Goal: Task Accomplishment & Management: Use online tool/utility

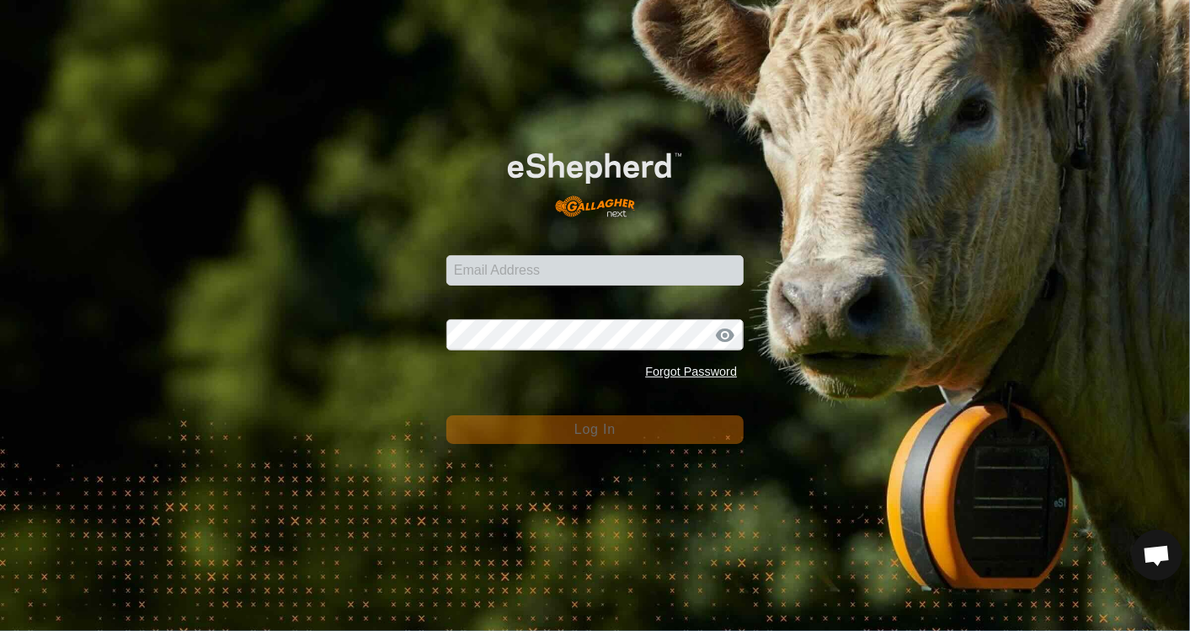
scroll to position [6237, 0]
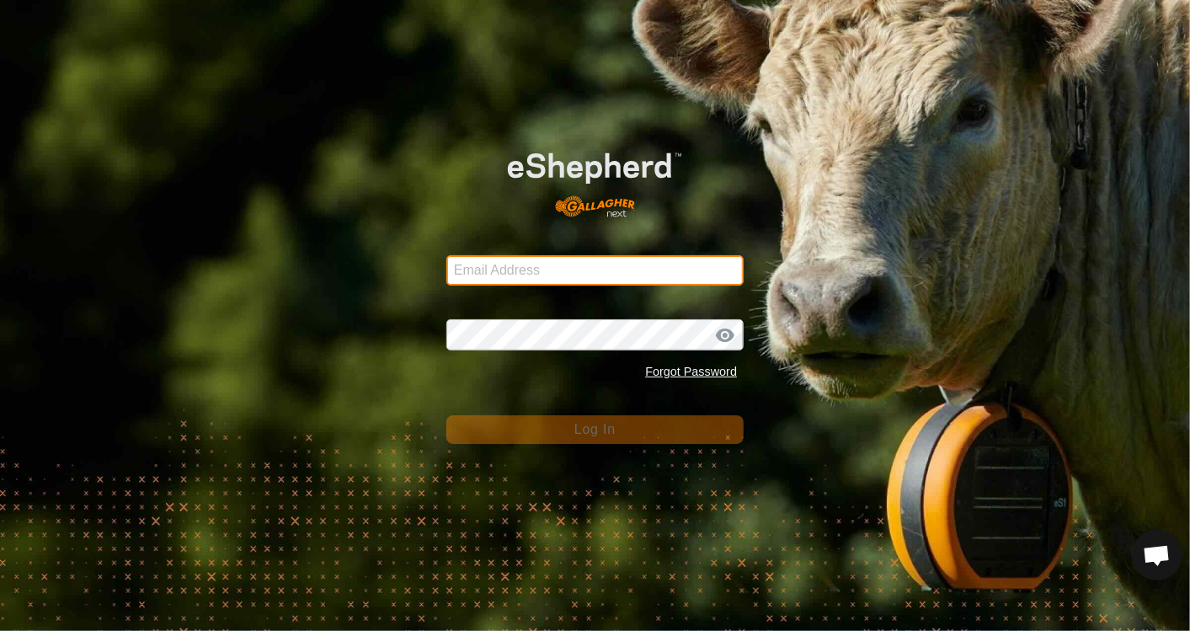
type input "[PERSON_NAME][EMAIL_ADDRESS][PERSON_NAME][DOMAIN_NAME]"
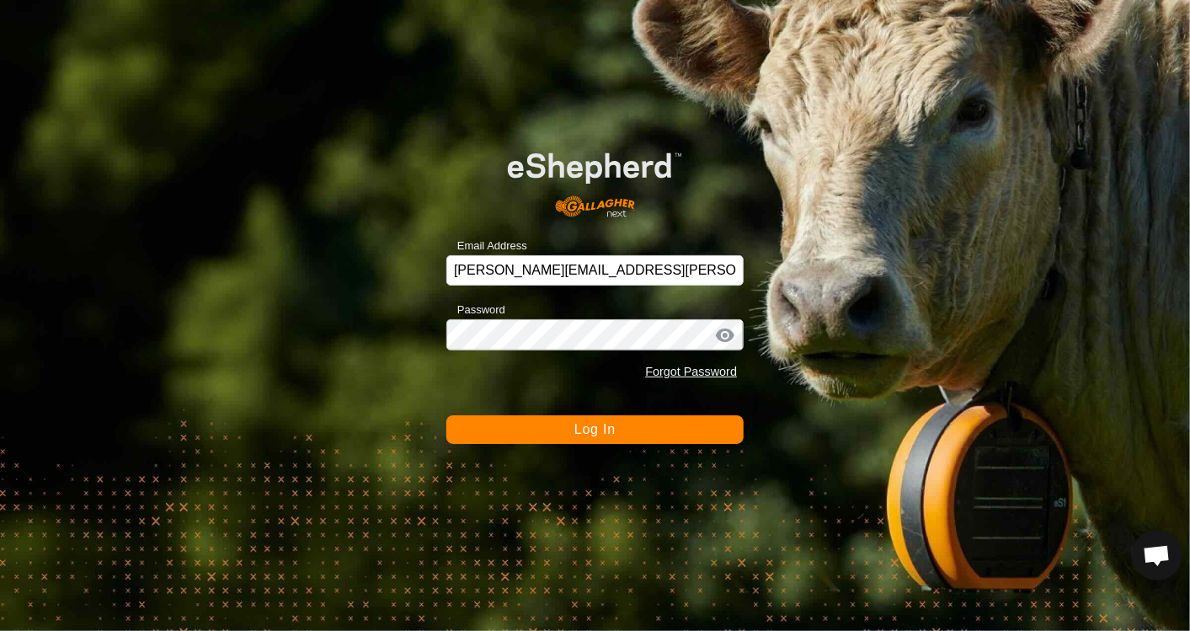
click at [539, 425] on button "Log In" at bounding box center [595, 429] width 297 height 29
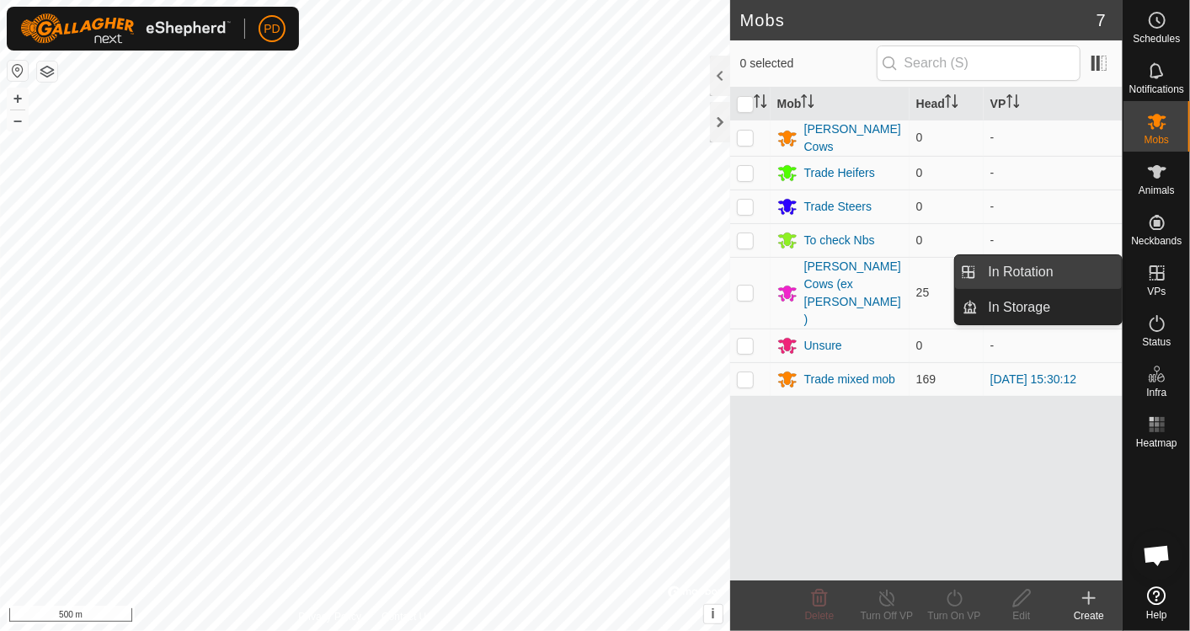
click at [1076, 274] on link "In Rotation" at bounding box center [1051, 272] width 144 height 34
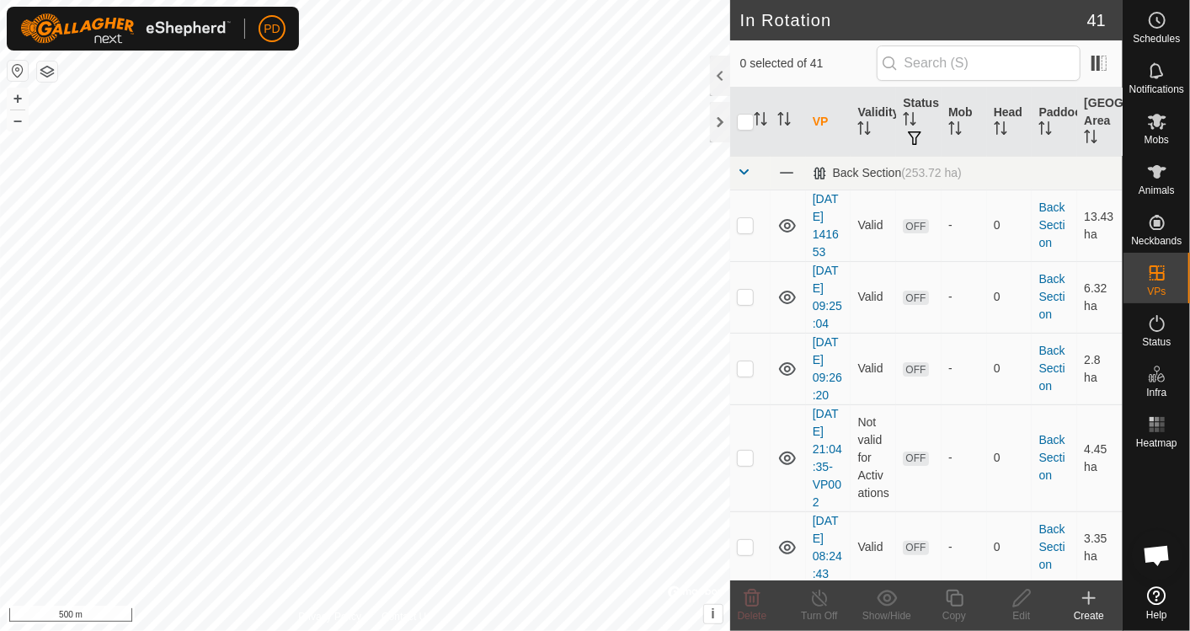
click at [1085, 598] on icon at bounding box center [1089, 598] width 12 height 0
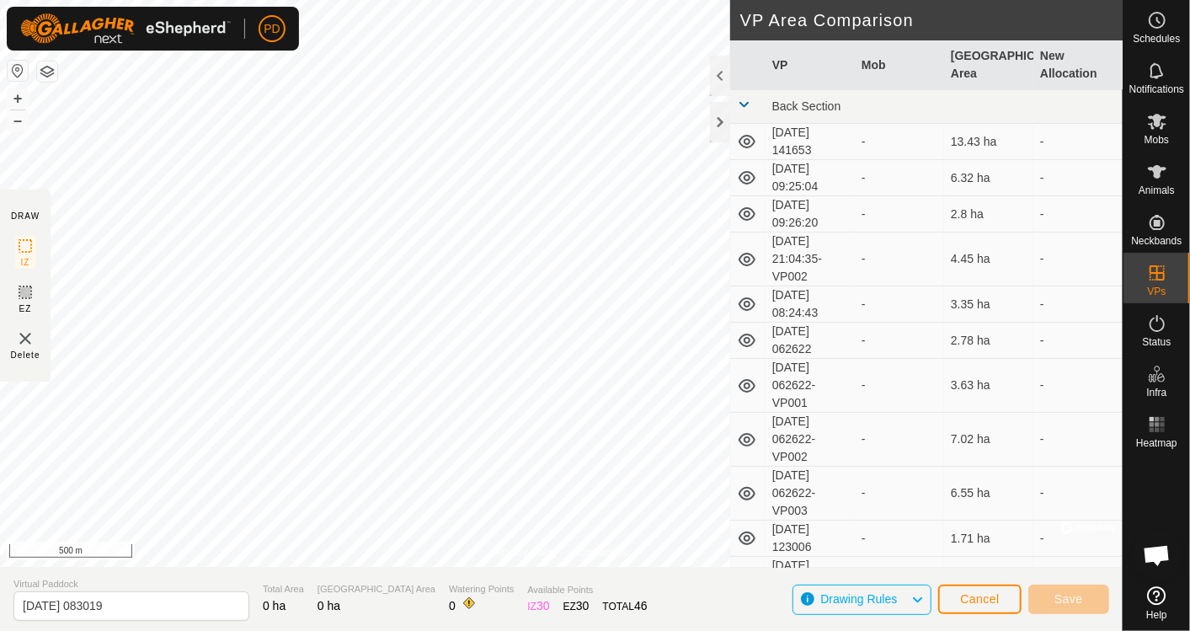
click at [975, 596] on span "Cancel" at bounding box center [980, 598] width 40 height 13
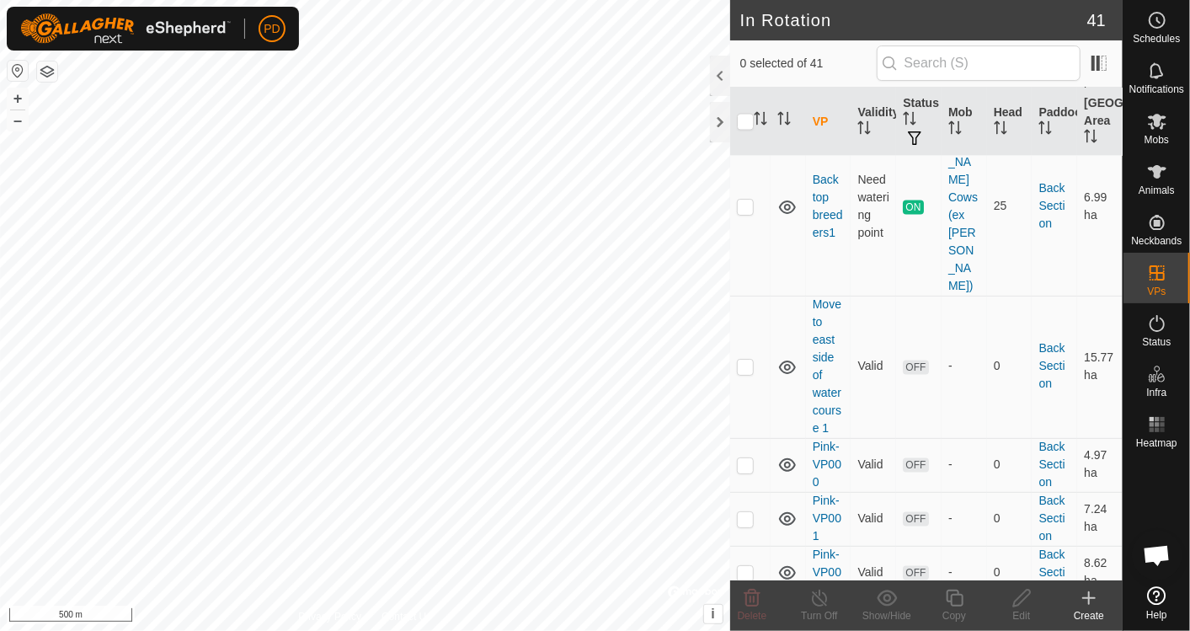
scroll to position [1735, 0]
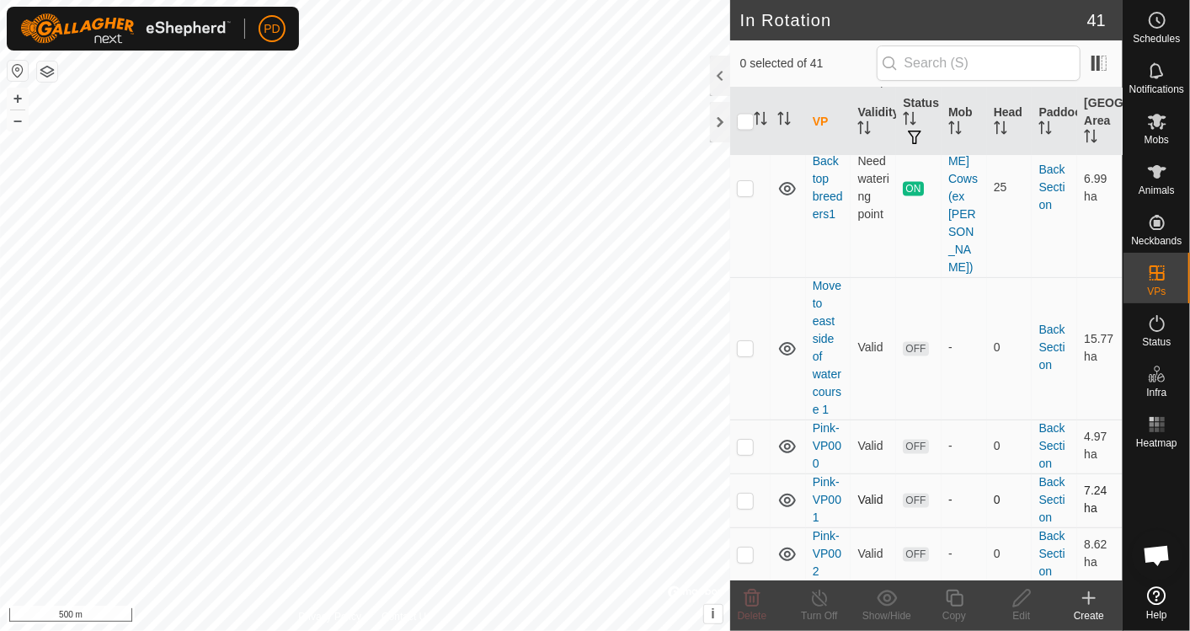
checkbox input "true"
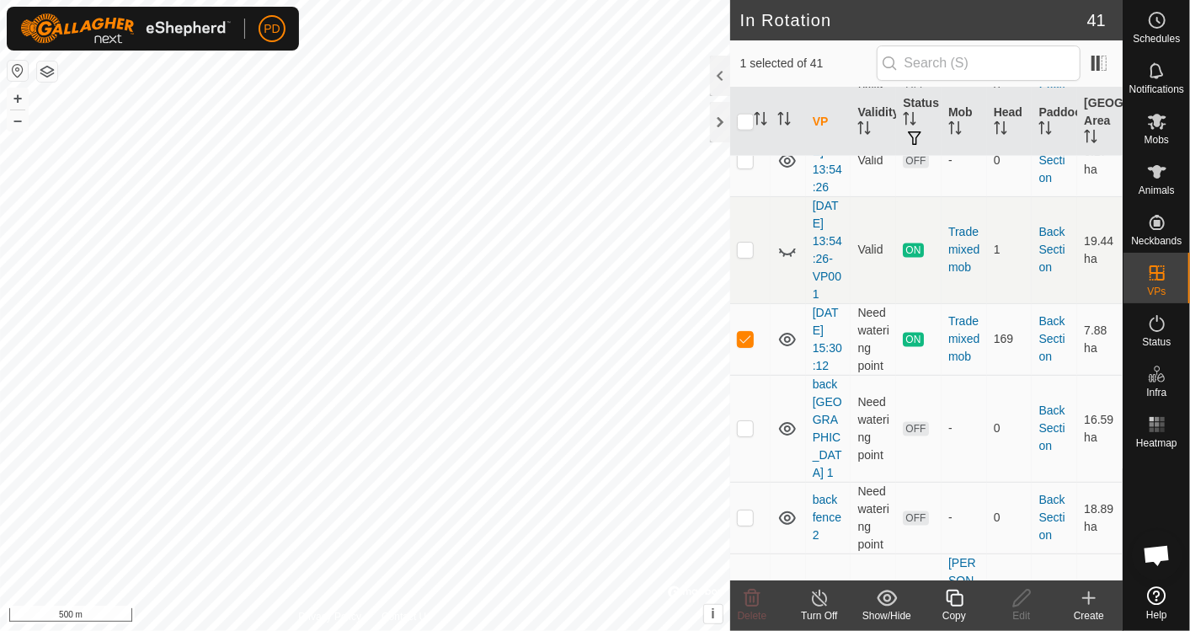
scroll to position [1256, 0]
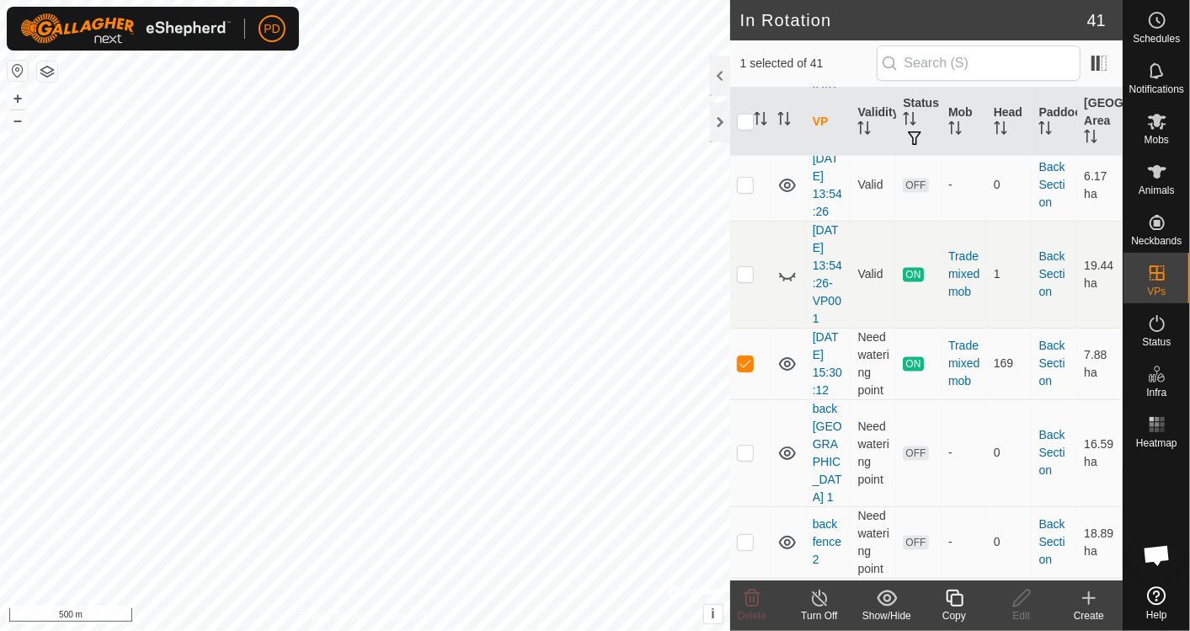
click at [953, 602] on icon at bounding box center [954, 598] width 21 height 20
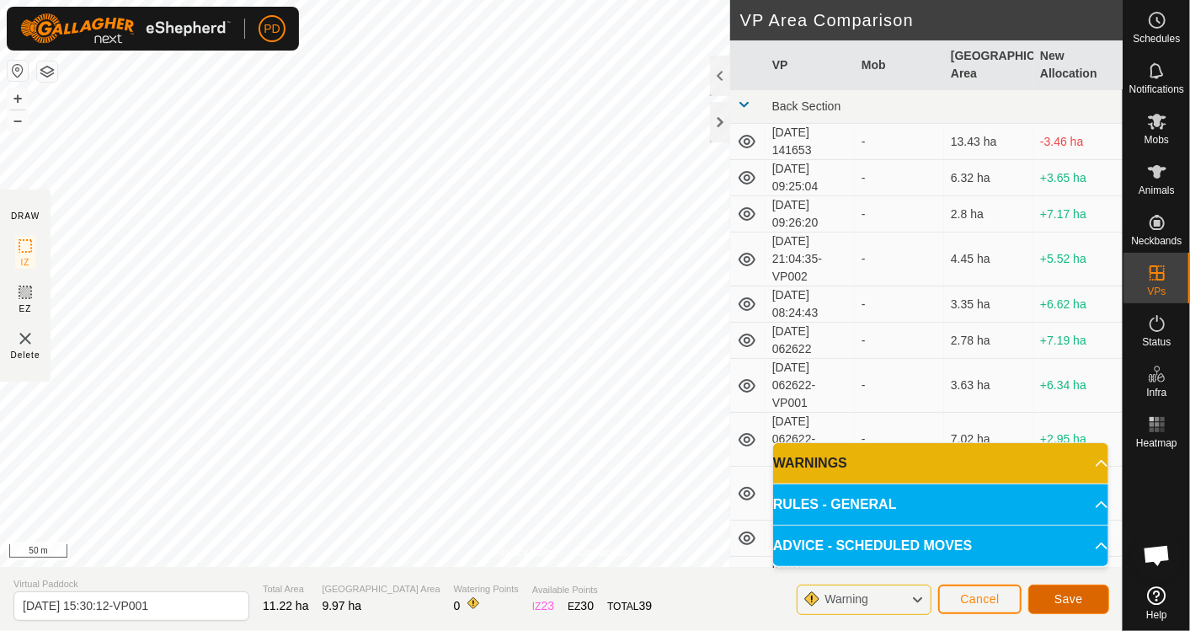
click at [1060, 598] on span "Save" at bounding box center [1069, 598] width 29 height 13
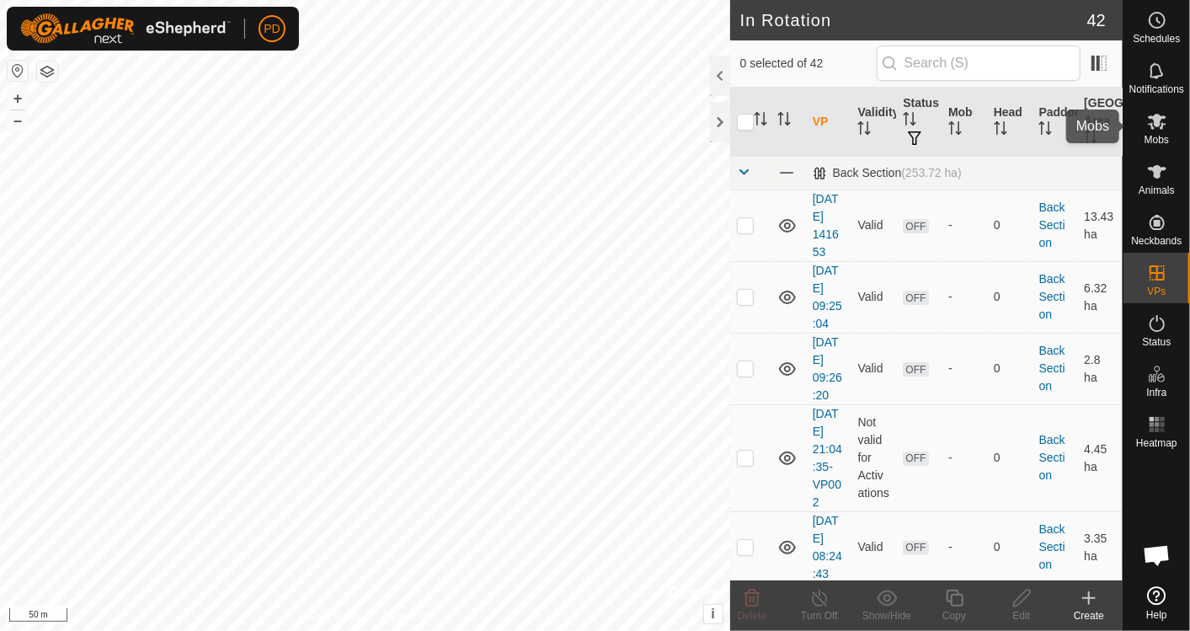
click at [1163, 132] on es-mob-svg-icon at bounding box center [1157, 121] width 30 height 27
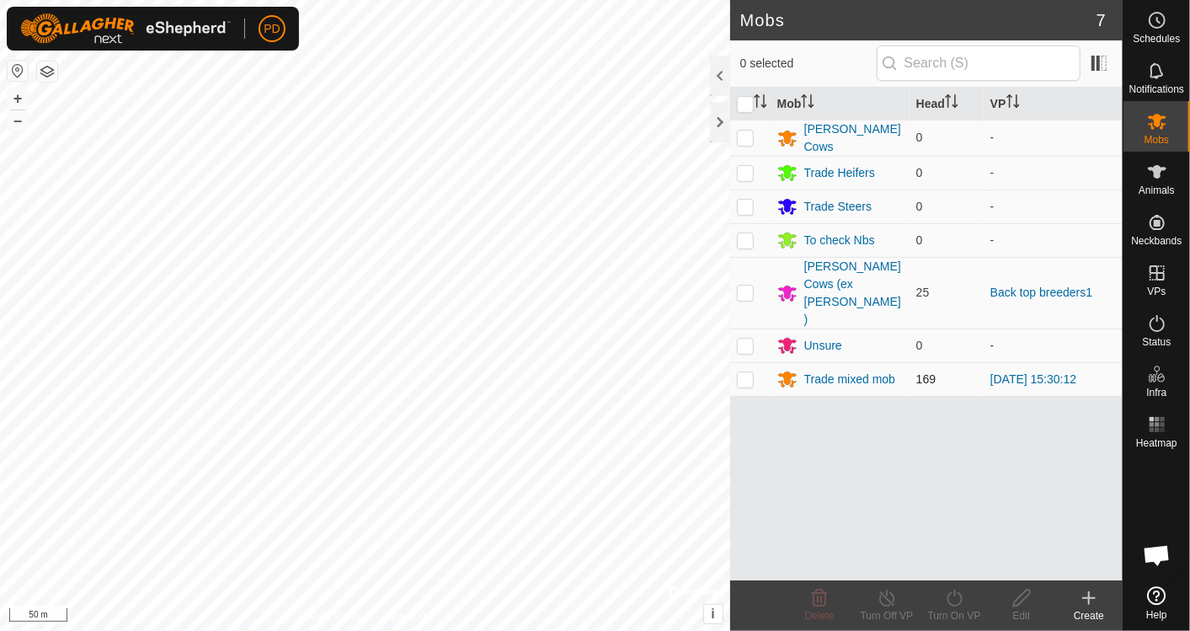
click at [747, 372] on p-checkbox at bounding box center [745, 378] width 17 height 13
checkbox input "true"
click at [962, 609] on div "Turn On VP" at bounding box center [954, 615] width 67 height 15
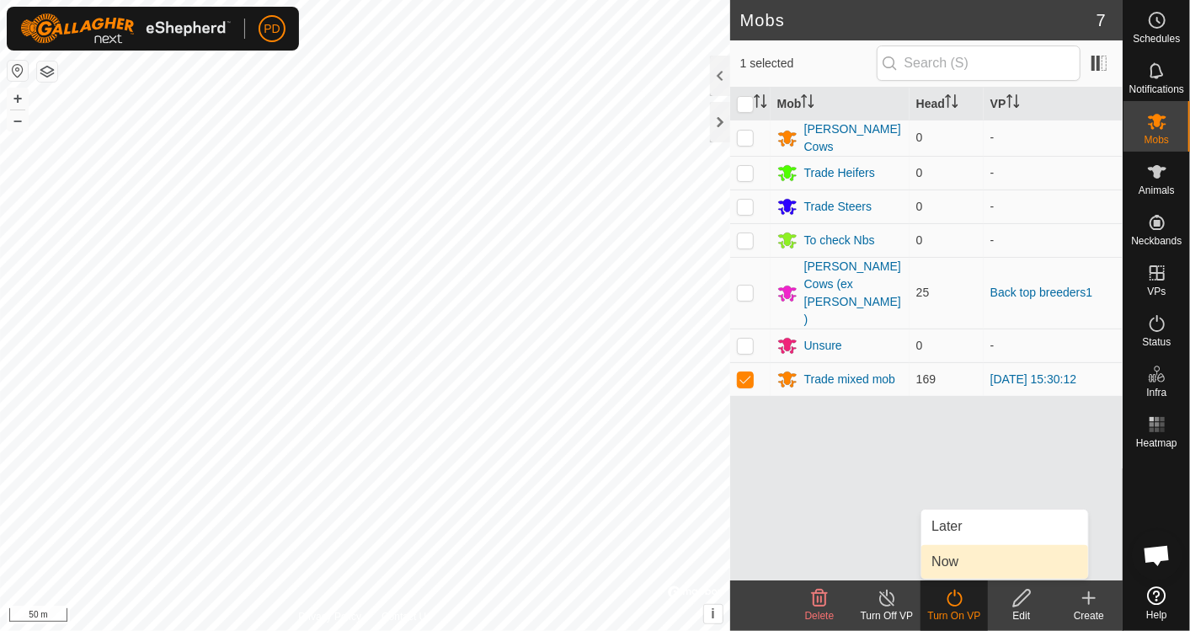
click at [976, 564] on link "Now" at bounding box center [1005, 562] width 167 height 34
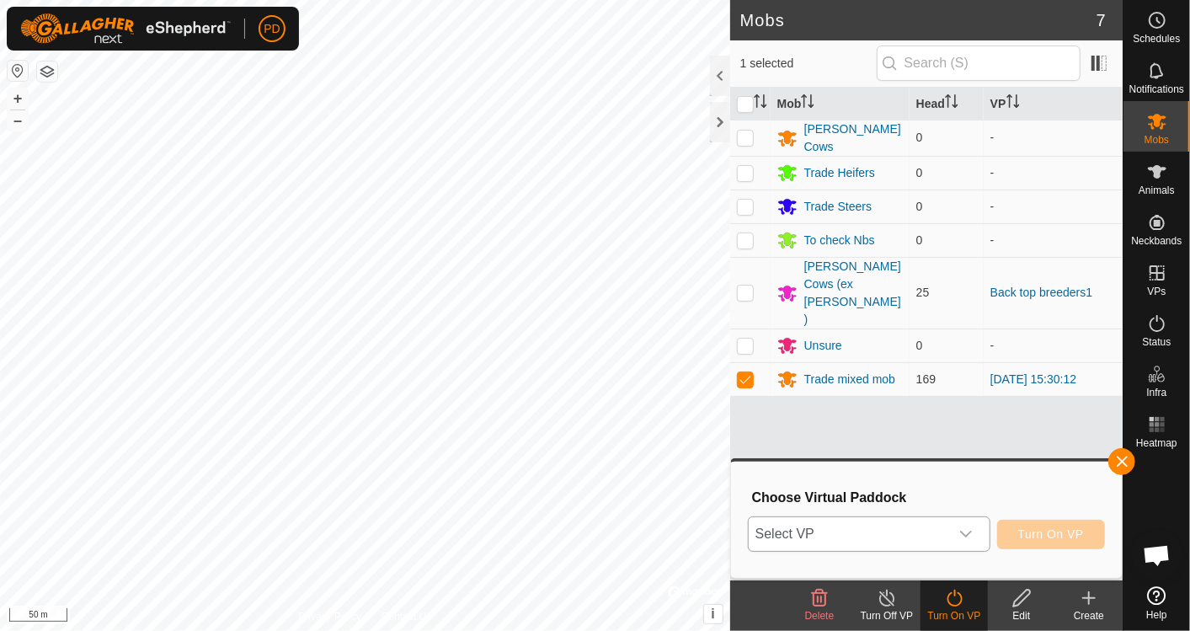
click at [964, 534] on icon "dropdown trigger" at bounding box center [966, 533] width 13 height 13
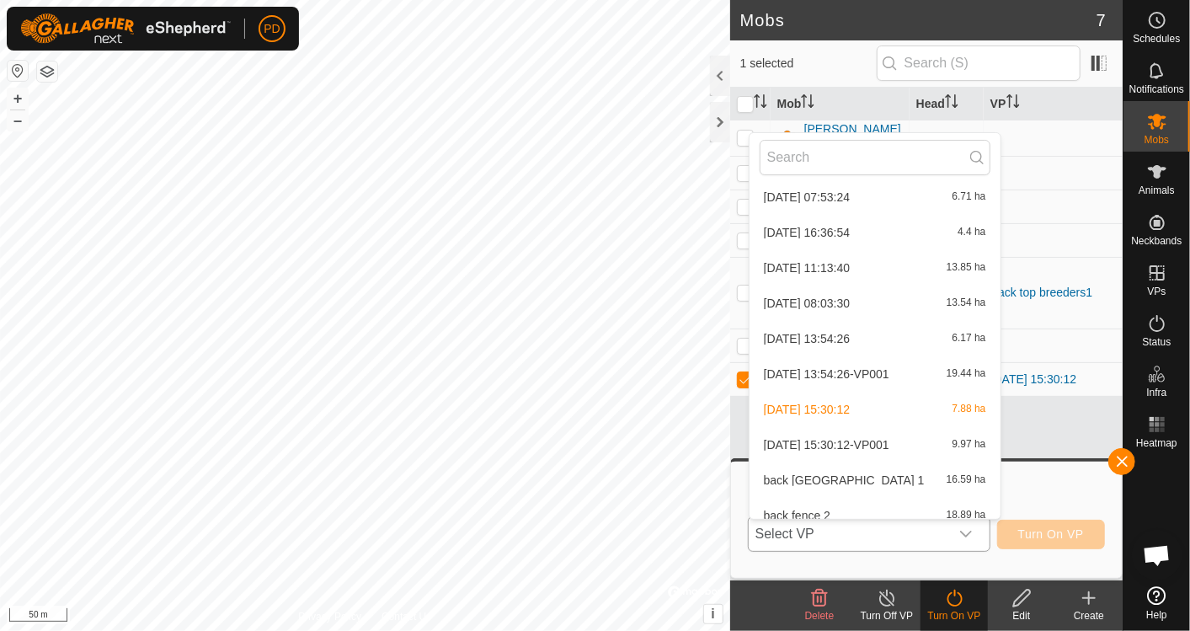
scroll to position [442, 0]
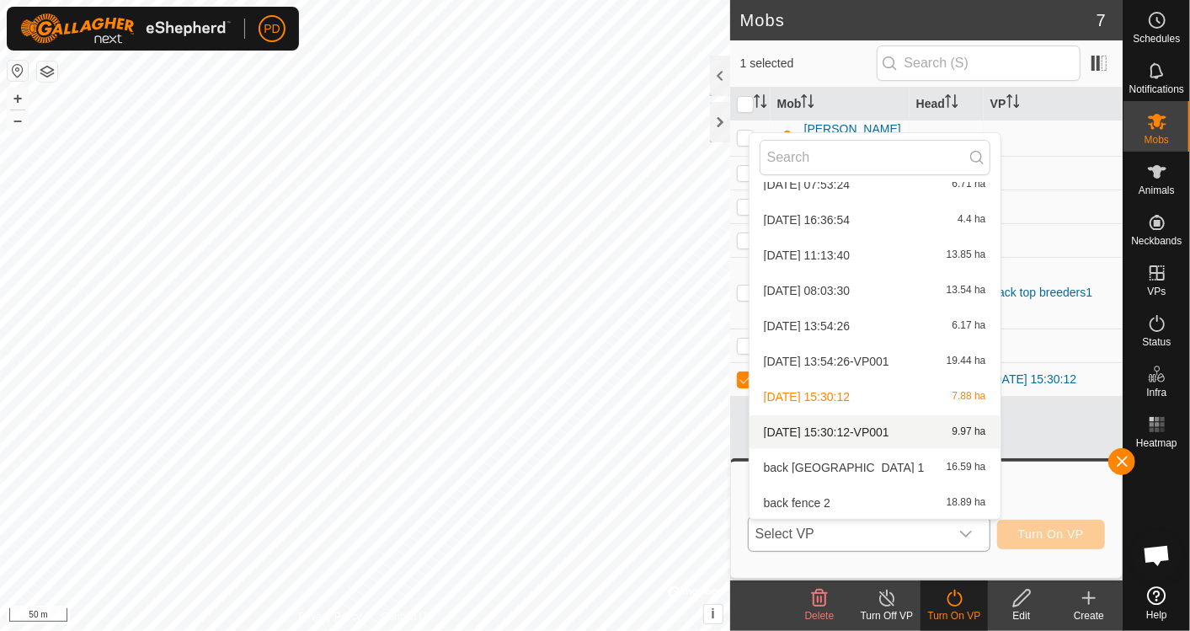
click at [844, 431] on li "[DATE] 15:30:12-VP001 9.97 ha" at bounding box center [875, 432] width 251 height 34
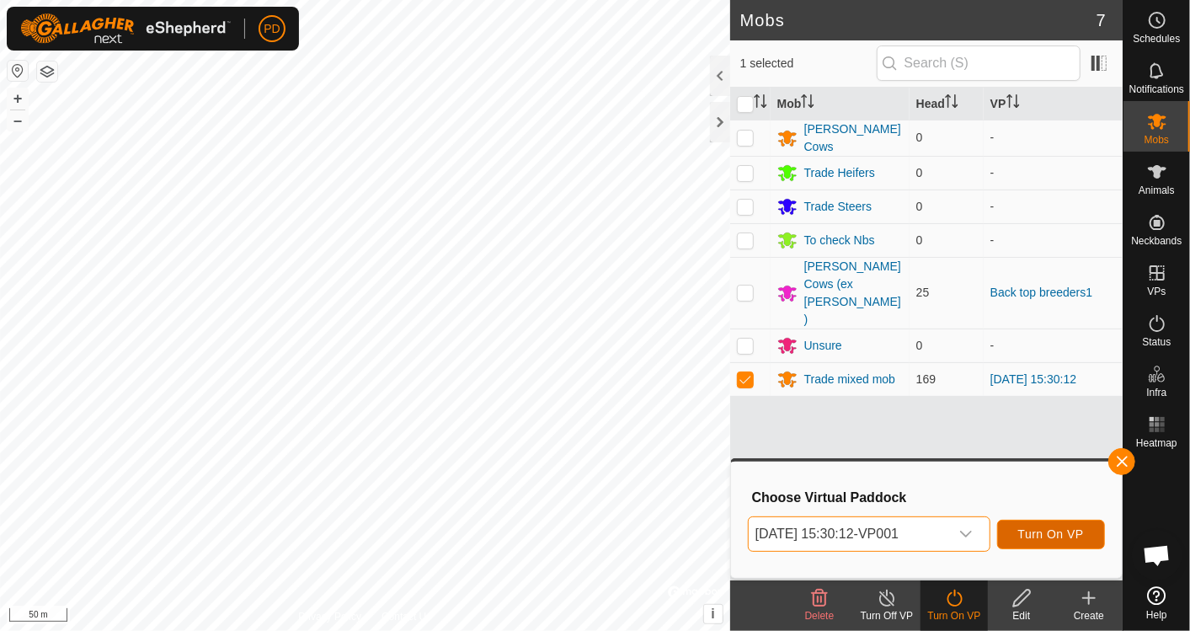
click at [1034, 529] on span "Turn On VP" at bounding box center [1052, 533] width 66 height 13
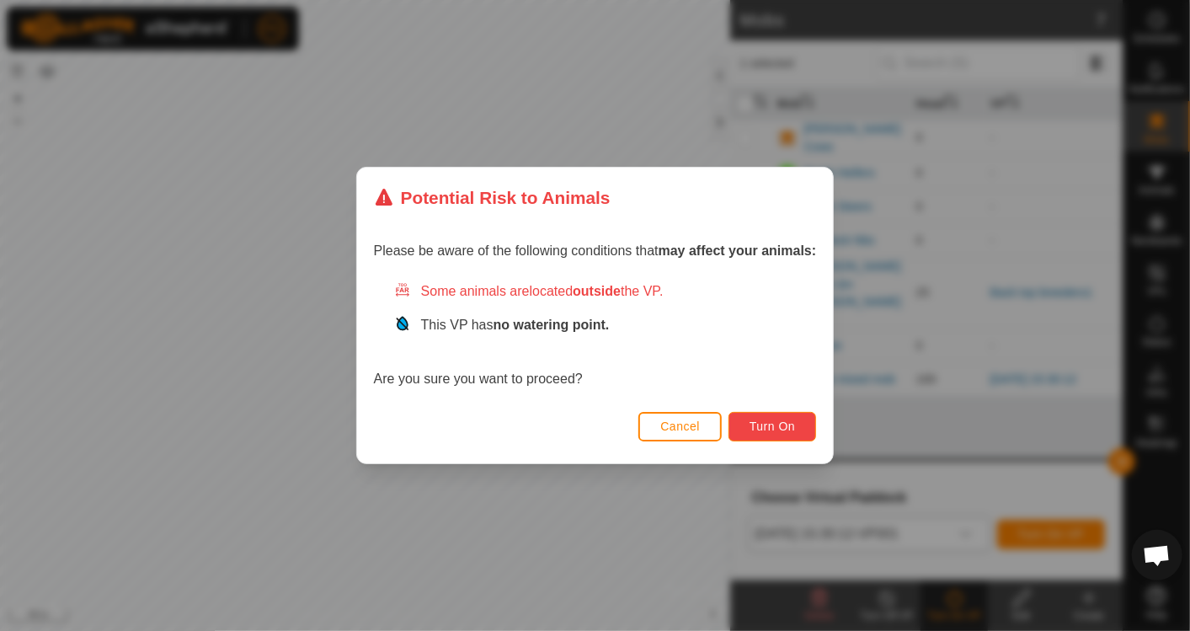
click at [779, 433] on button "Turn On" at bounding box center [773, 426] width 88 height 29
